Goal: Communication & Community: Answer question/provide support

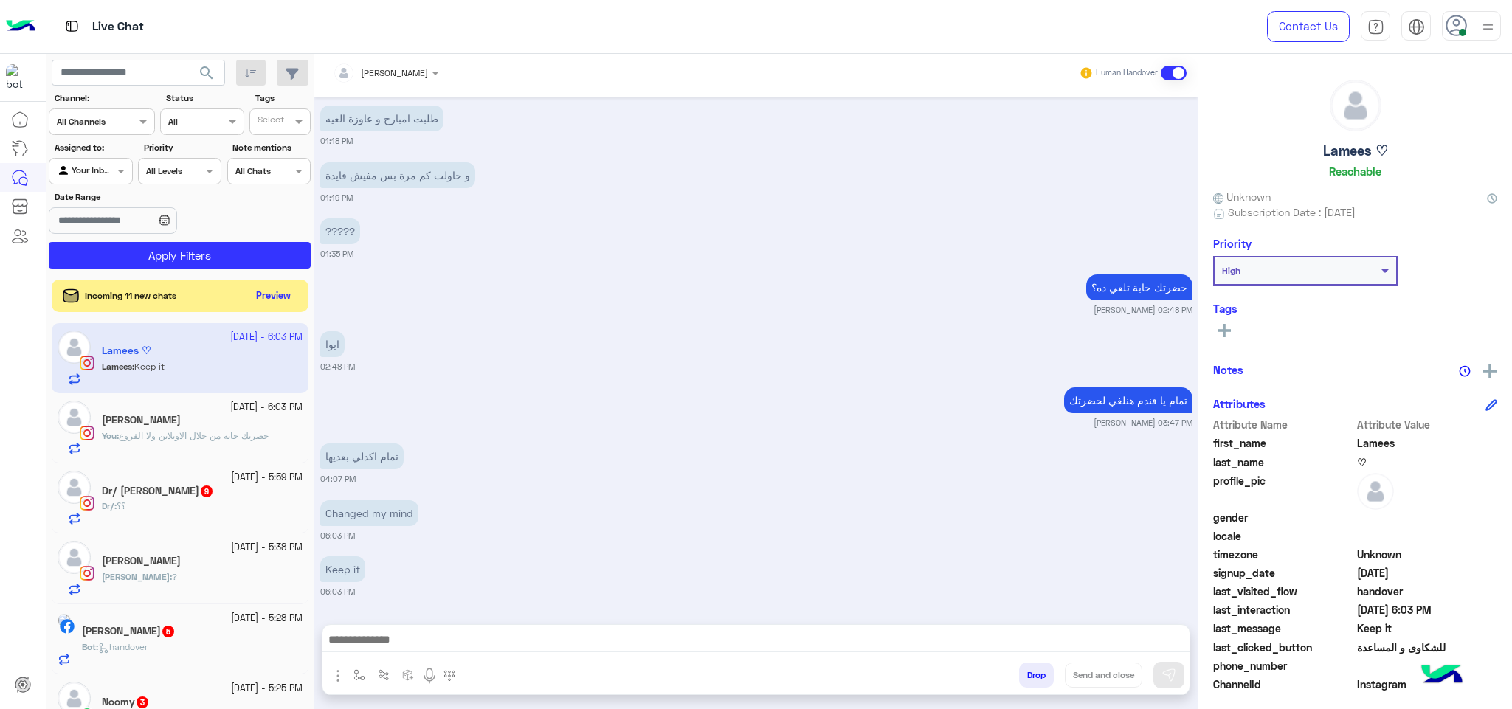
scroll to position [178, 0]
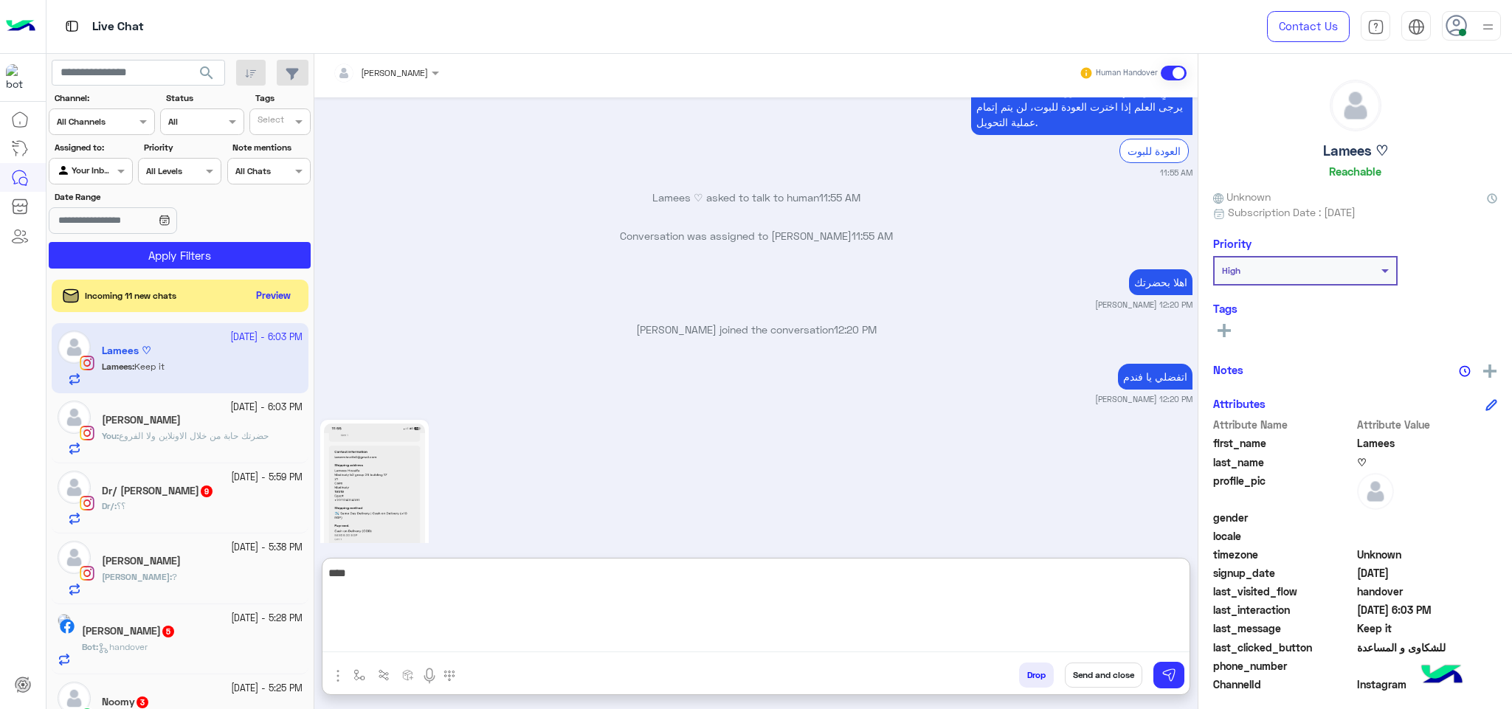
type textarea "****"
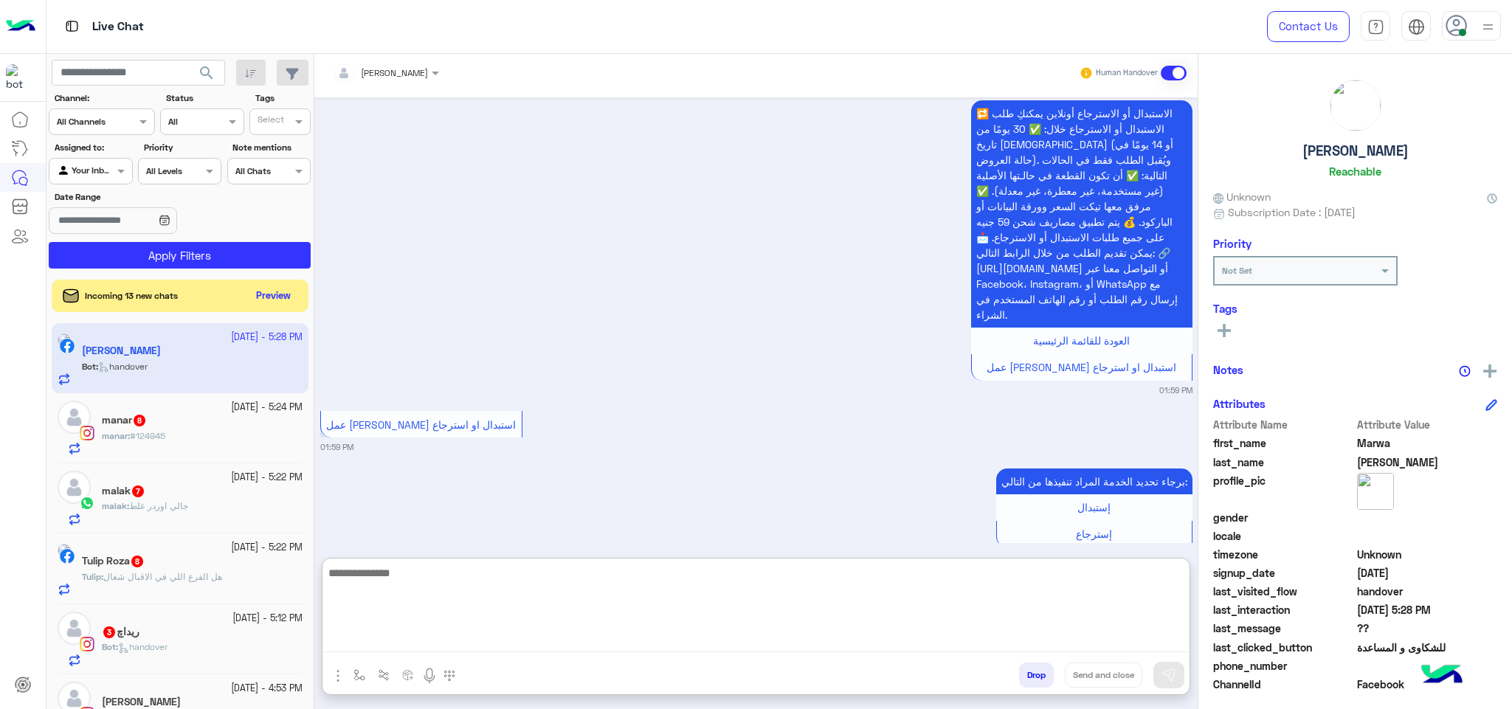
scroll to position [2586, 0]
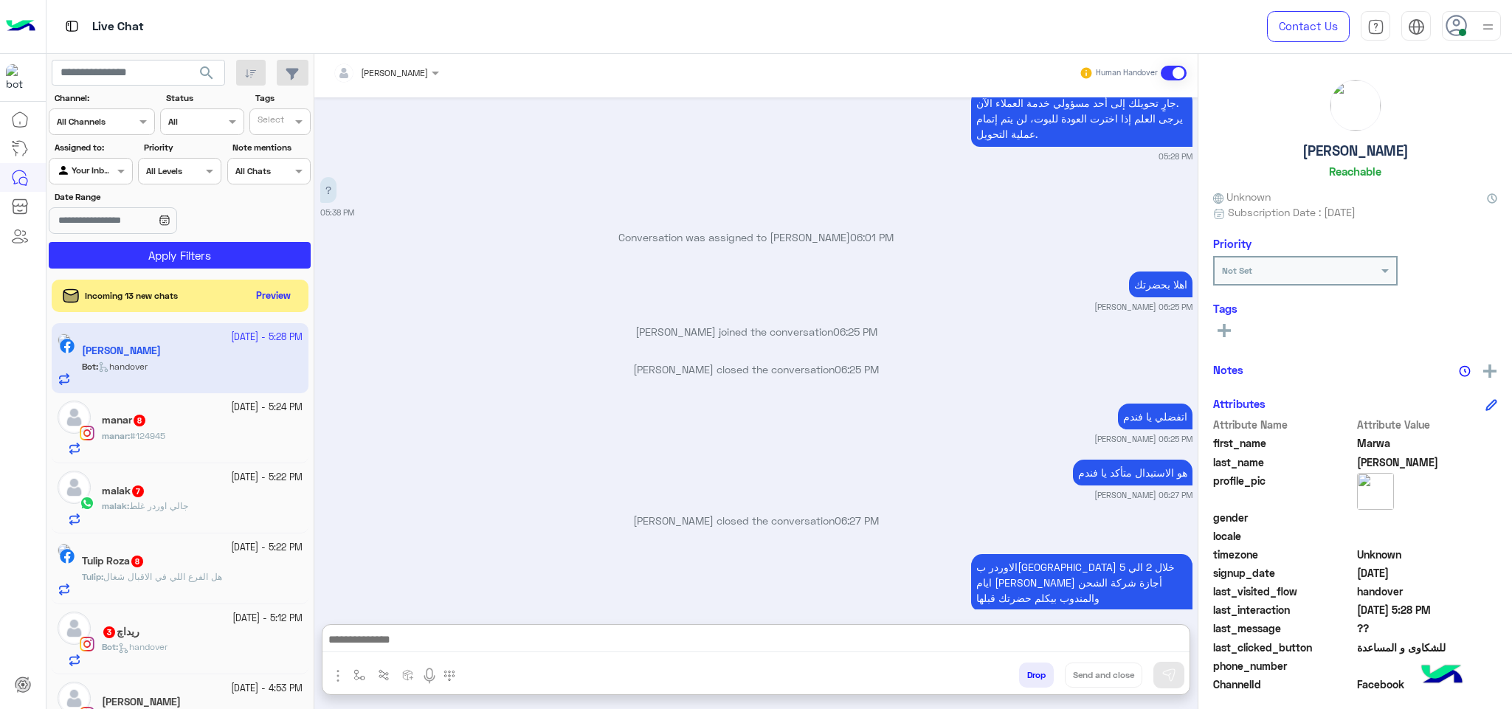
click at [1461, 25] on icon at bounding box center [1456, 26] width 22 height 22
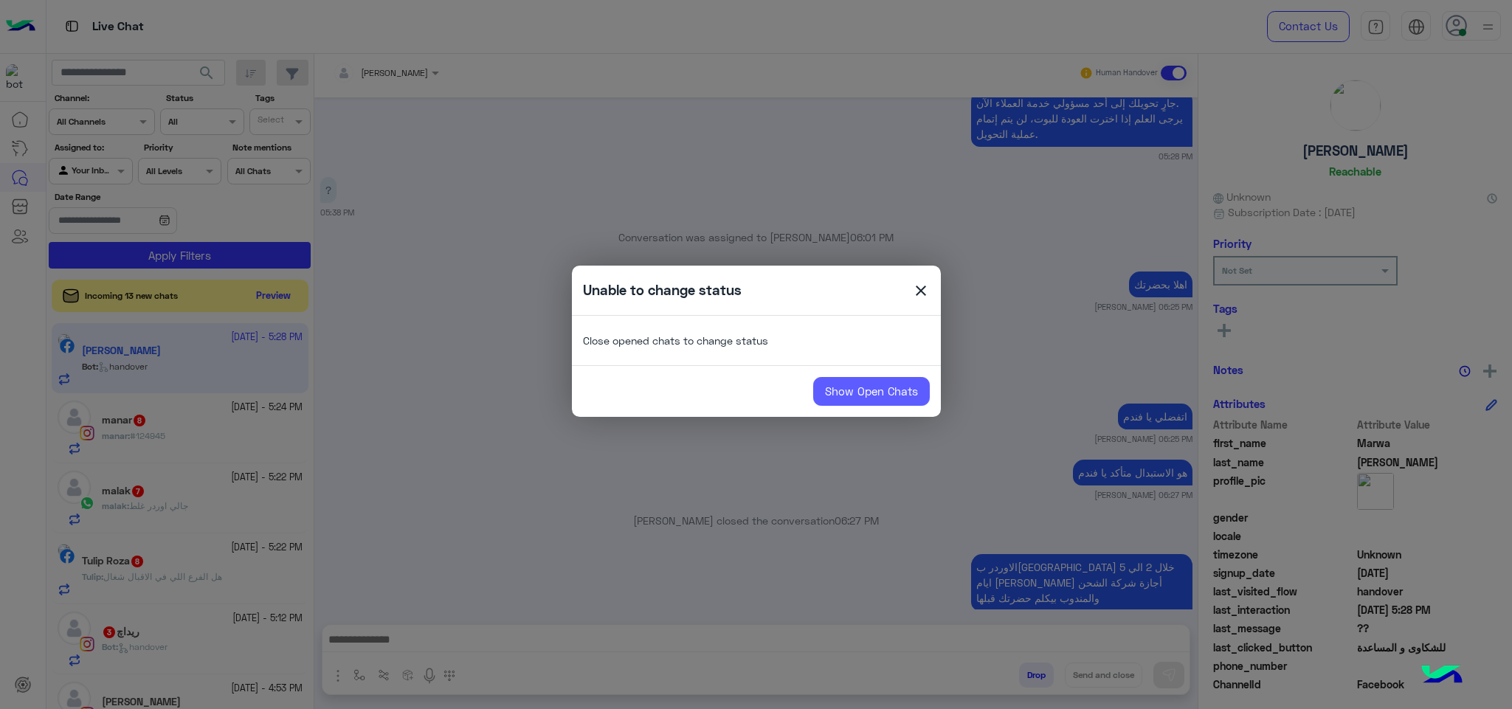
click at [912, 405] on link "Show Open Chats" at bounding box center [871, 392] width 117 height 30
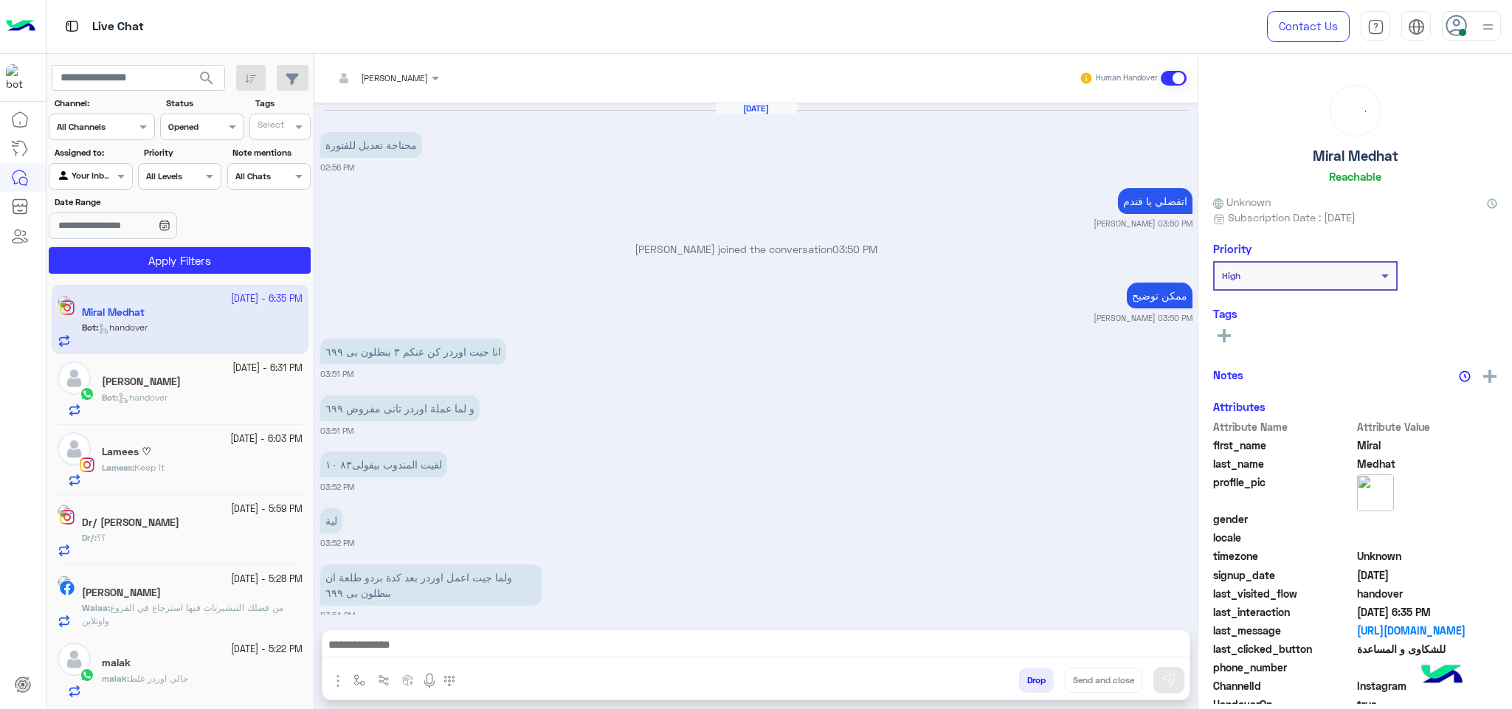
scroll to position [916, 0]
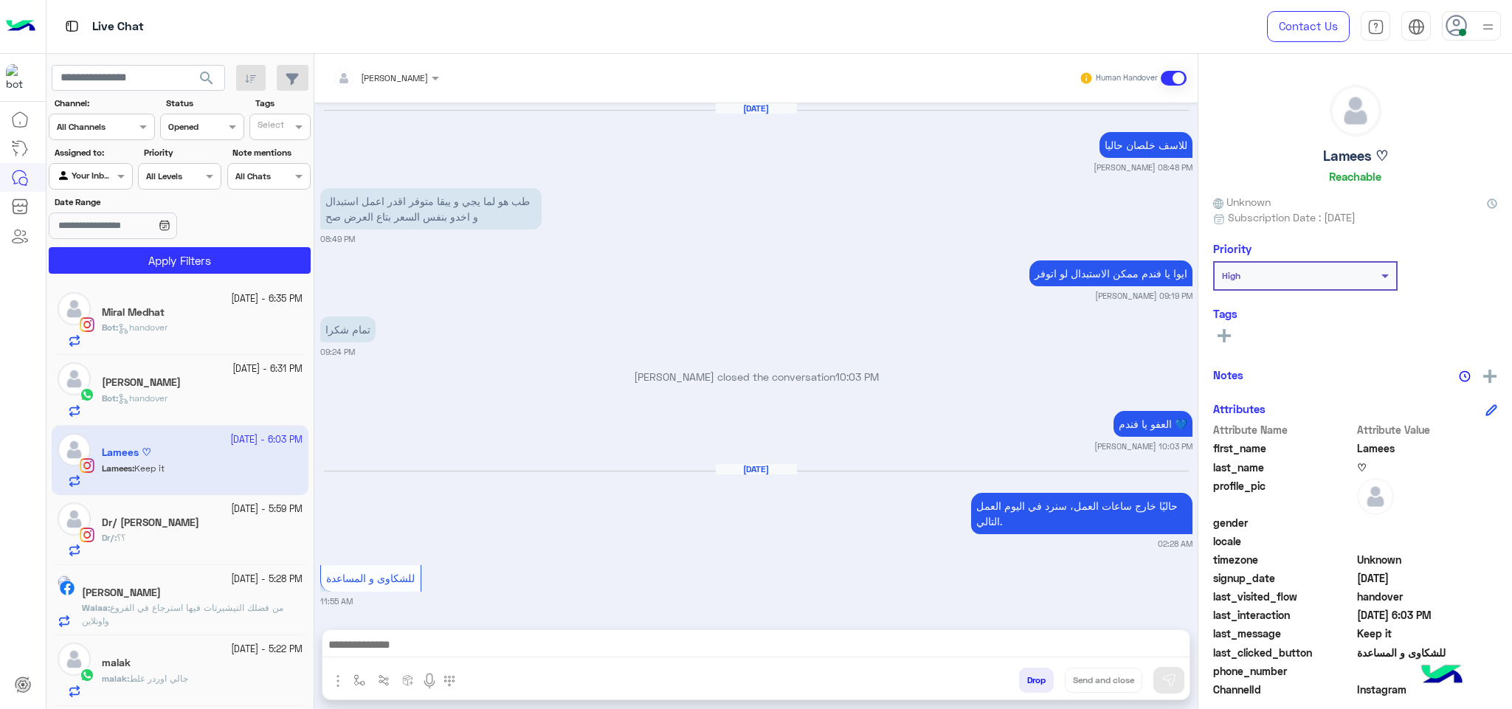
scroll to position [2800, 0]
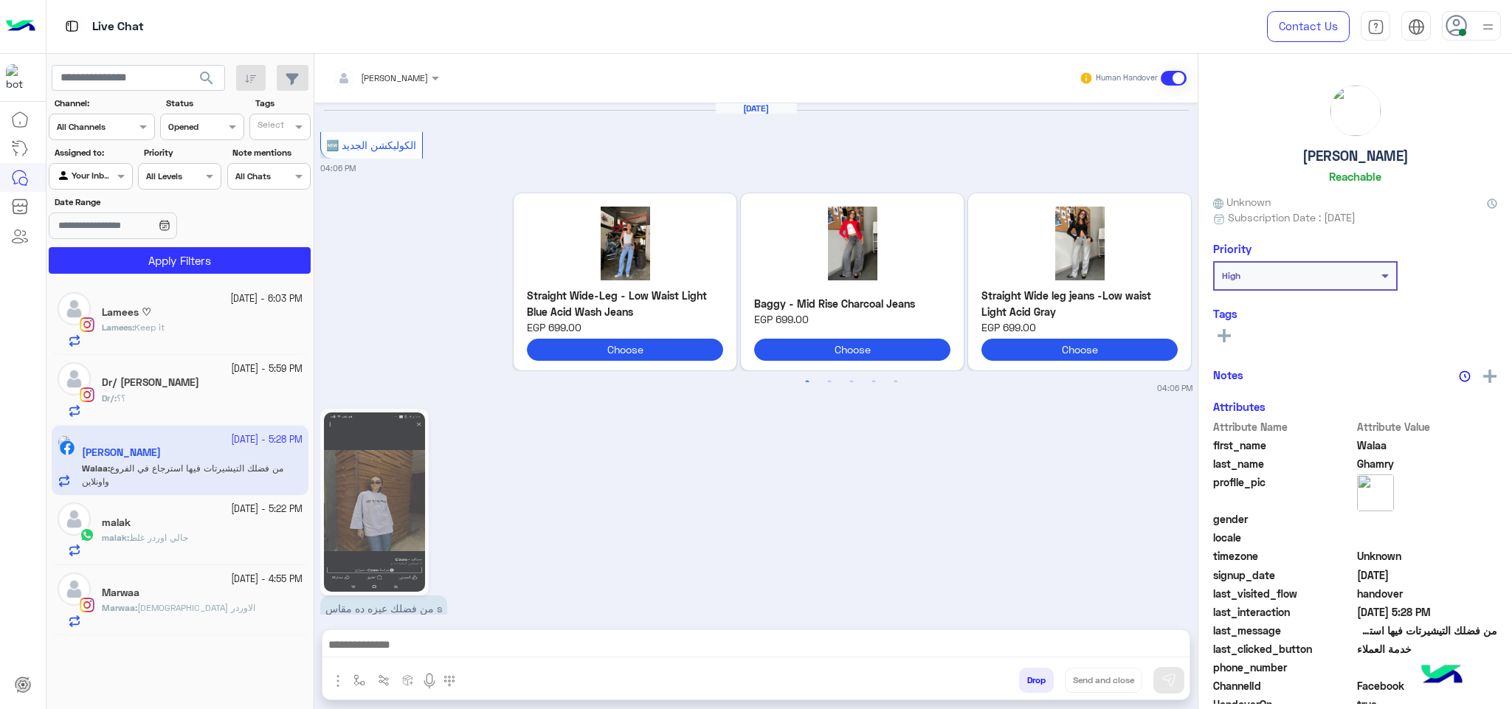
scroll to position [3944, 0]
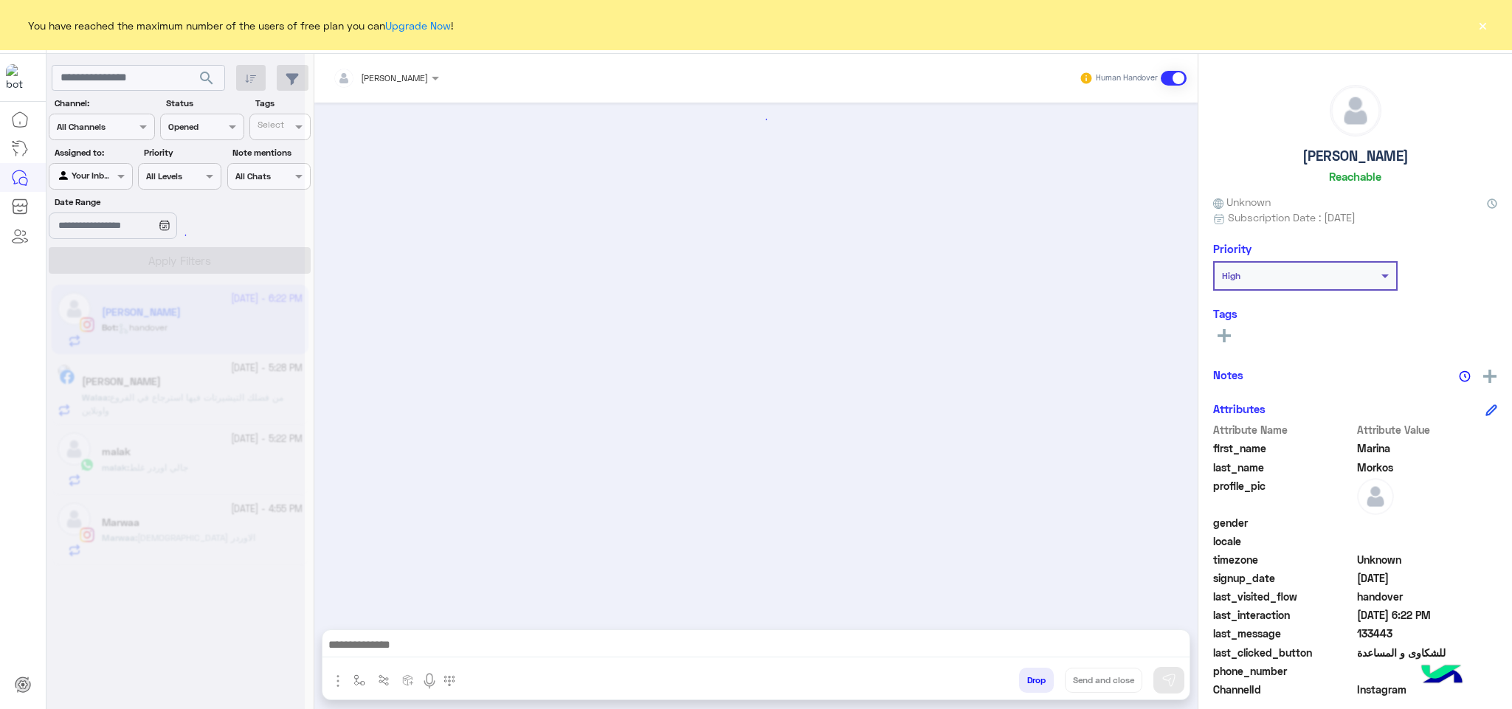
scroll to position [905, 0]
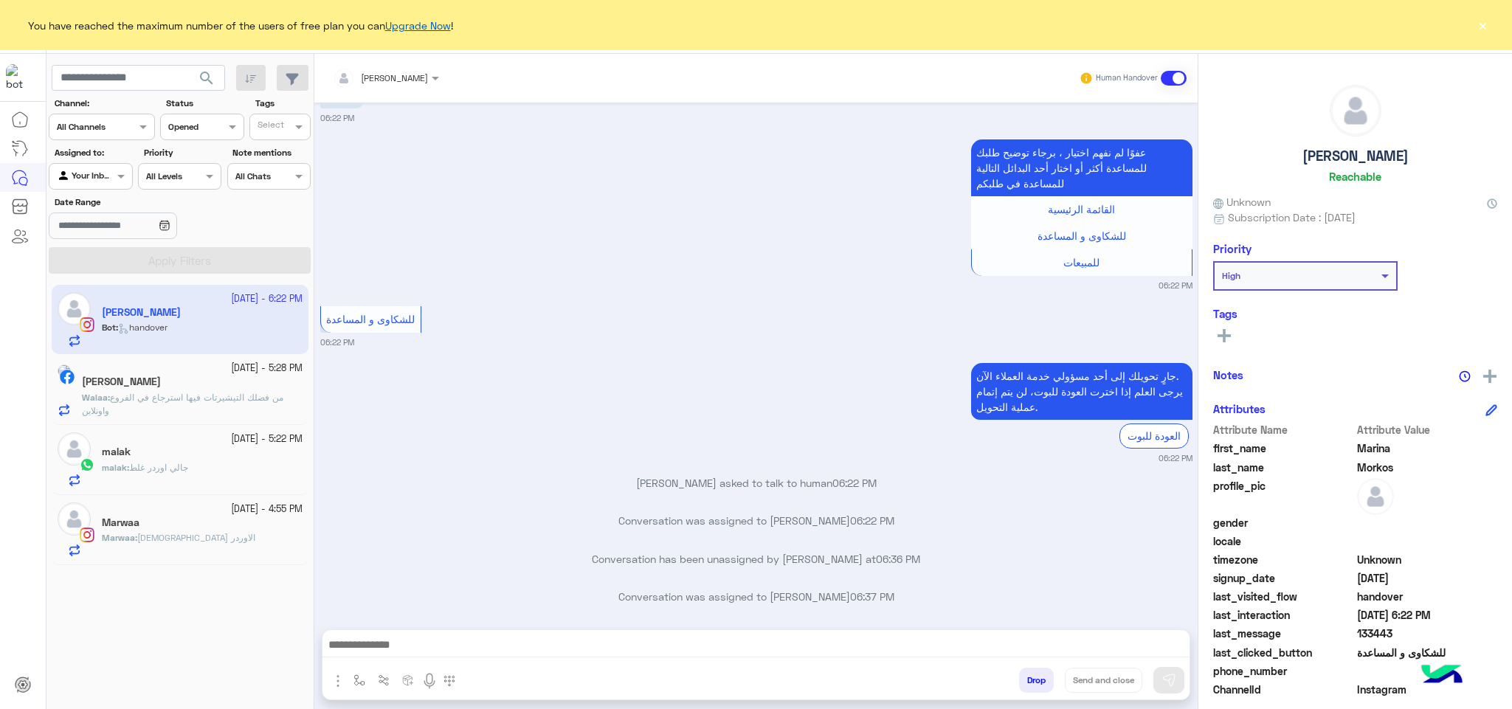
click at [438, 20] on link "Upgrade Now" at bounding box center [418, 25] width 66 height 13
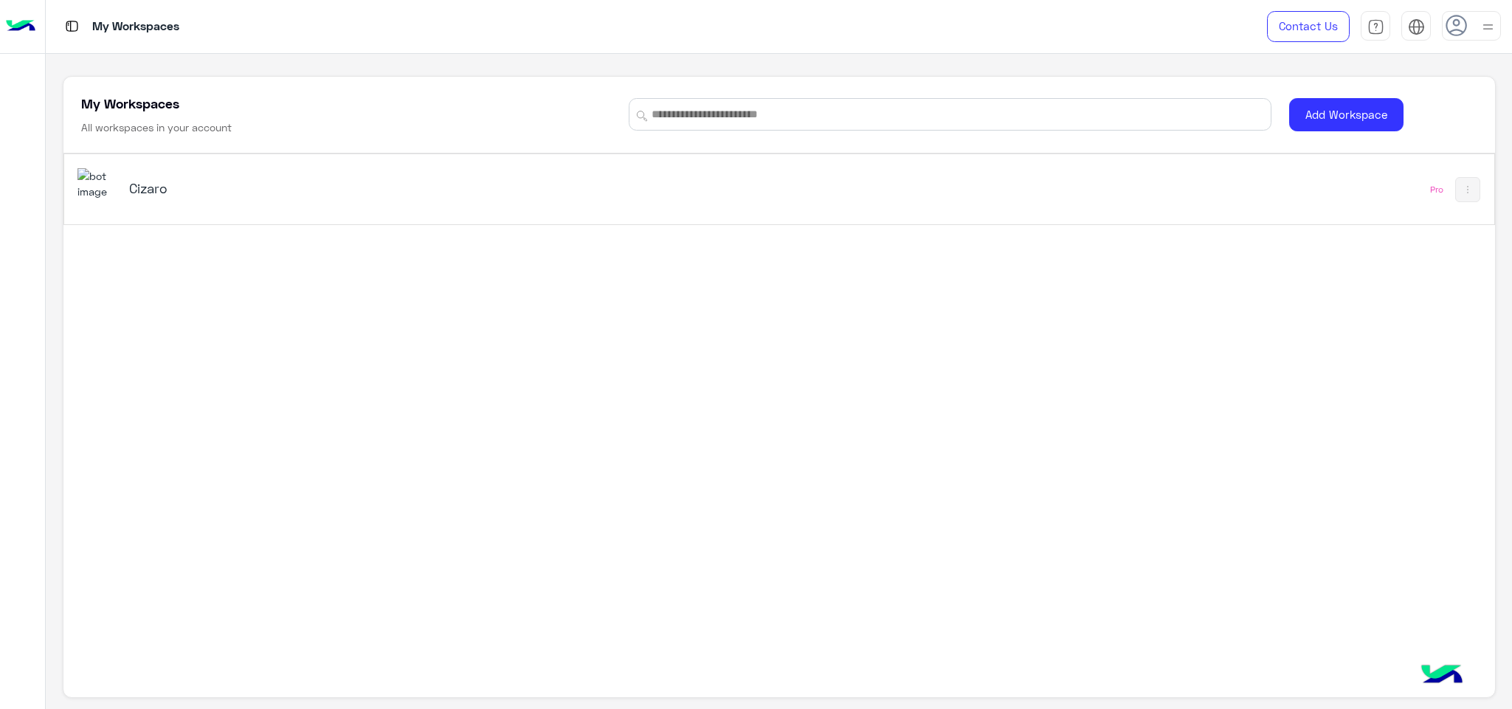
click at [748, 168] on div "Cizaro" at bounding box center [497, 189] width 841 height 43
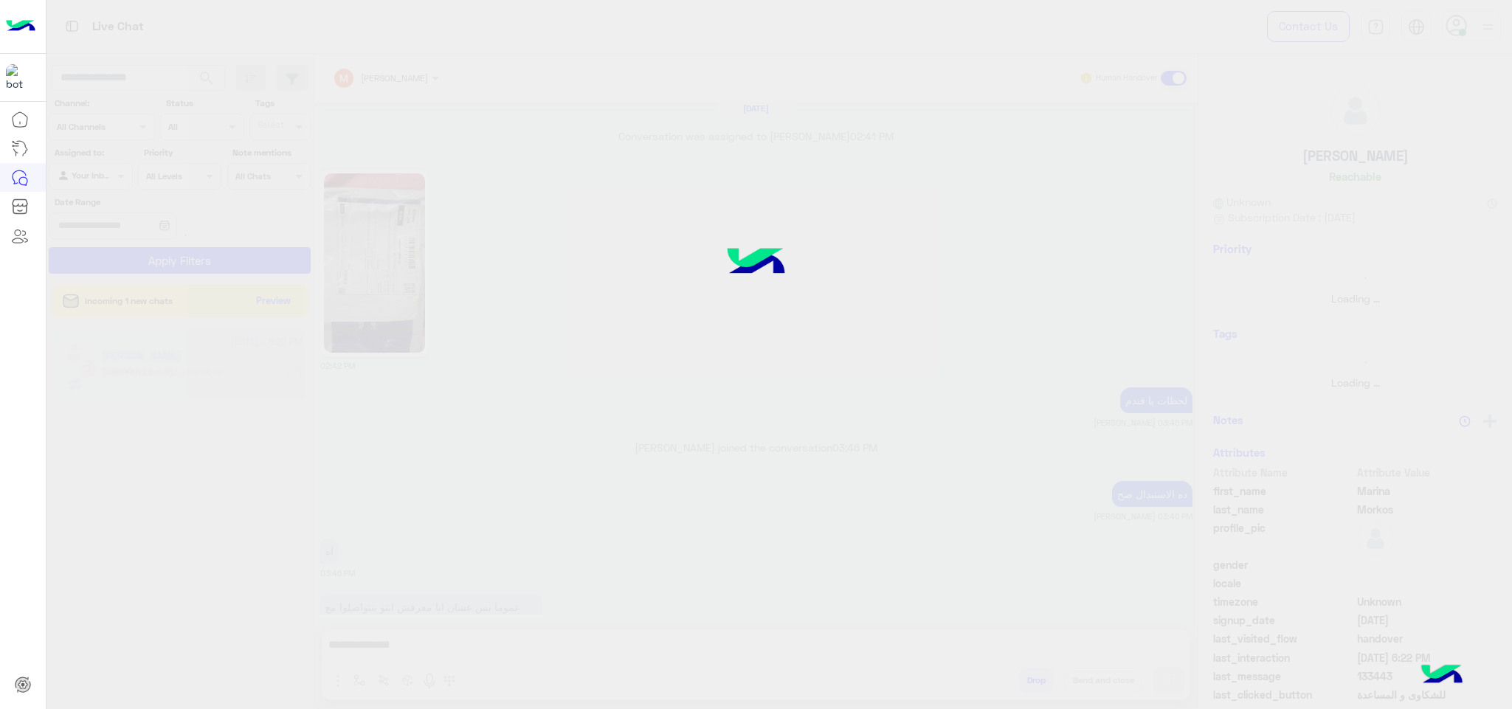
scroll to position [905, 0]
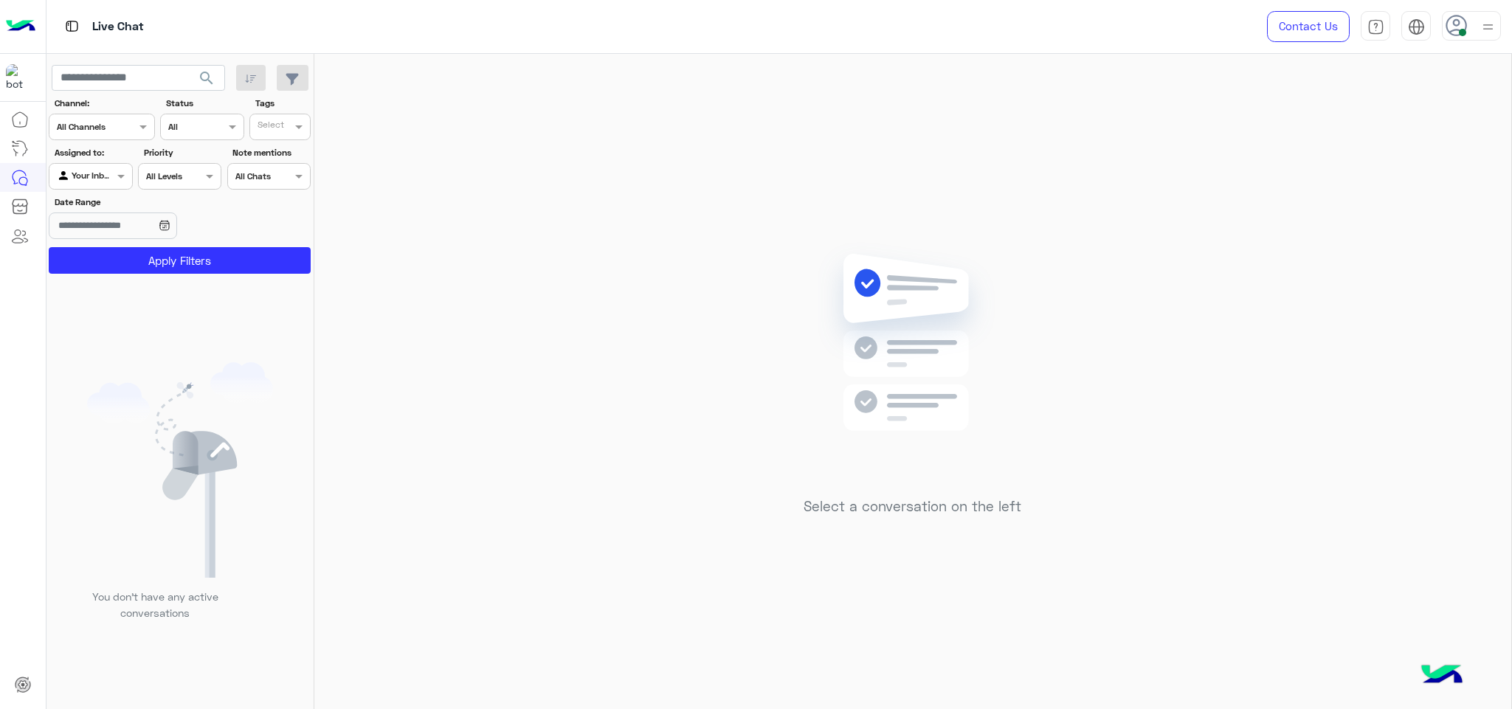
click at [1453, 34] on use at bounding box center [1455, 25] width 21 height 21
click at [1487, 218] on label "Offline" at bounding box center [1408, 209] width 161 height 27
click at [1208, 250] on div "Select a conversation on the left" at bounding box center [912, 384] width 1196 height 661
